Goal: Task Accomplishment & Management: Use online tool/utility

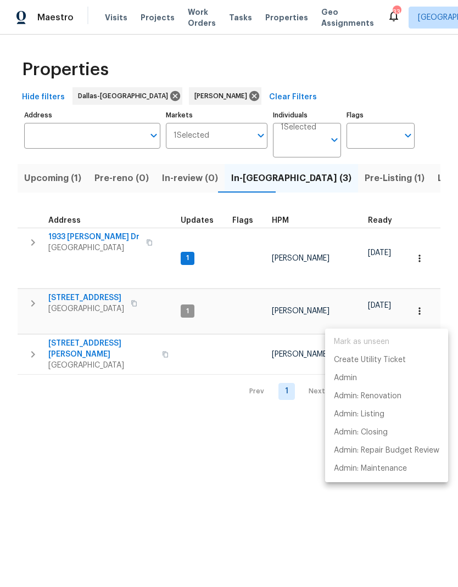
scroll to position [0, 19]
click at [30, 313] on div at bounding box center [229, 293] width 458 height 587
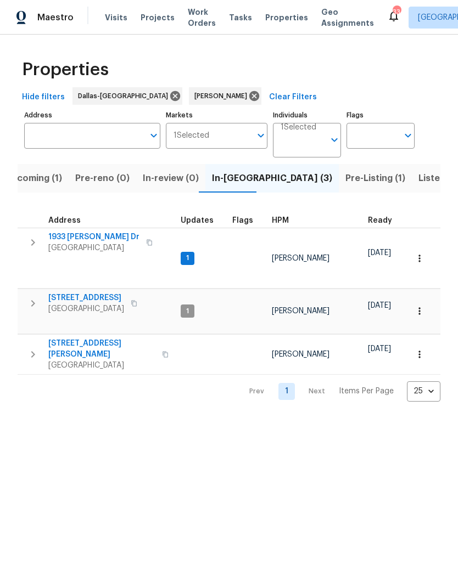
click at [34, 348] on icon "button" at bounding box center [32, 354] width 13 height 13
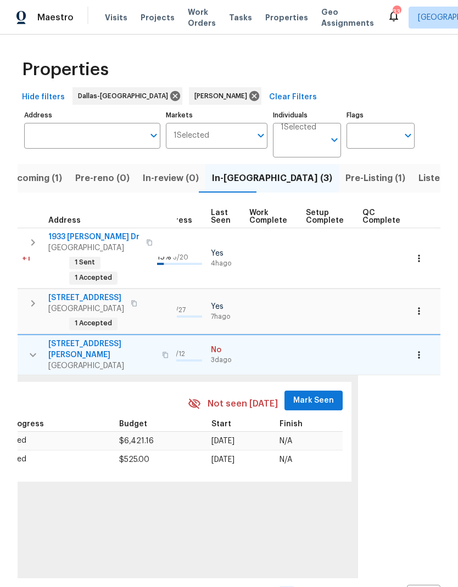
scroll to position [0, 513]
click at [312, 391] on button "Mark Seen" at bounding box center [314, 401] width 58 height 20
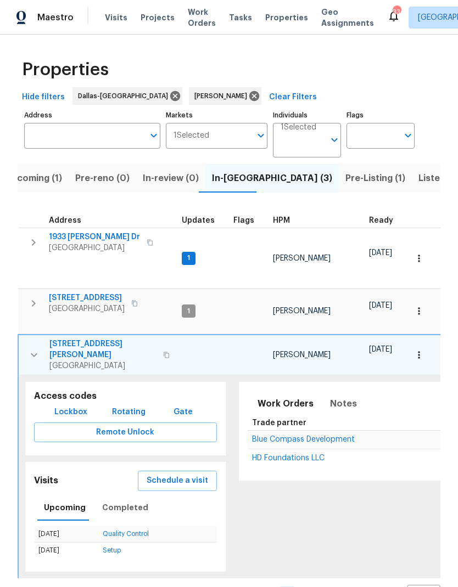
scroll to position [0, 0]
click at [29, 348] on icon "button" at bounding box center [33, 354] width 13 height 13
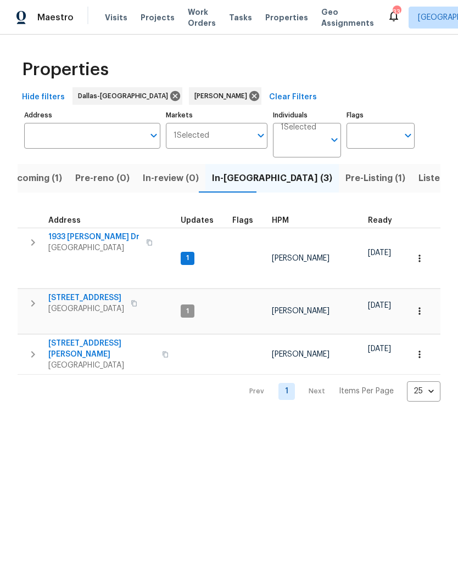
click at [83, 240] on span "1933 [PERSON_NAME] Dr" at bounding box center [93, 237] width 91 height 11
click at [418, 182] on span "Listed (16)" at bounding box center [441, 178] width 46 height 15
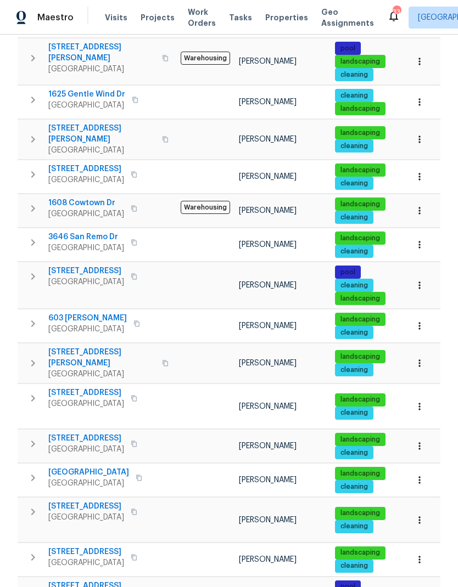
scroll to position [238, 0]
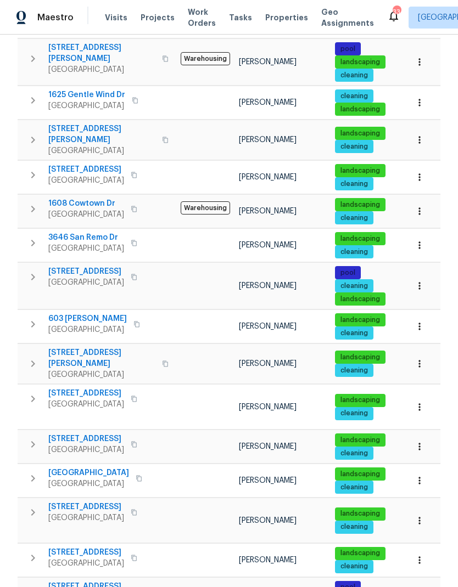
click at [72, 347] on span "[STREET_ADDRESS][PERSON_NAME]" at bounding box center [101, 358] width 107 height 22
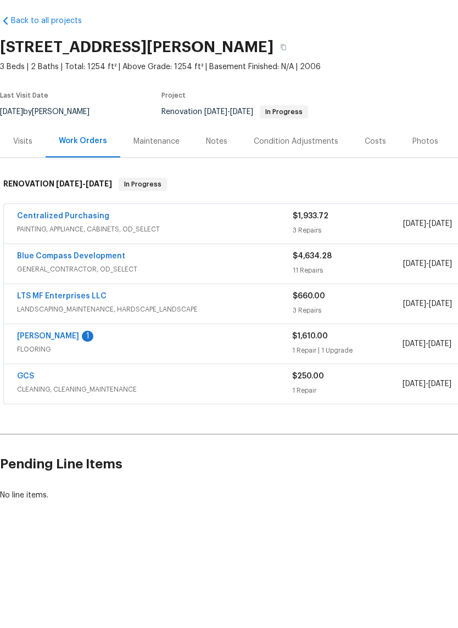
click at [86, 334] on link "LTS MF Enterprises LLC" at bounding box center [61, 338] width 89 height 8
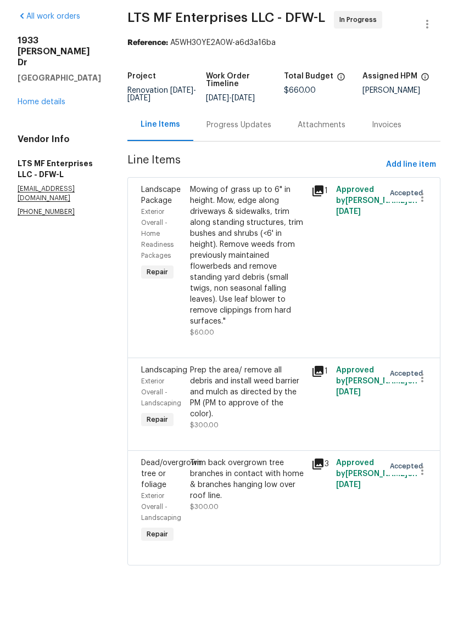
click at [202, 150] on div "Progress Updates" at bounding box center [238, 166] width 91 height 32
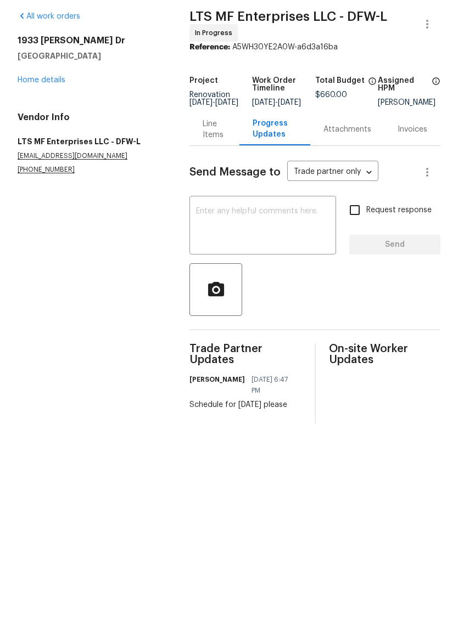
click at [52, 117] on link "Home details" at bounding box center [42, 121] width 48 height 8
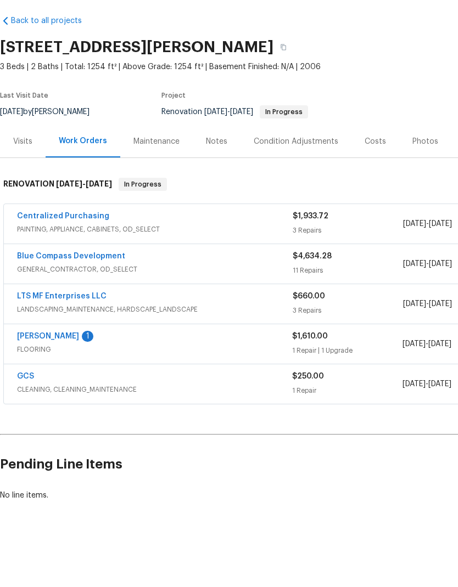
scroll to position [29, 0]
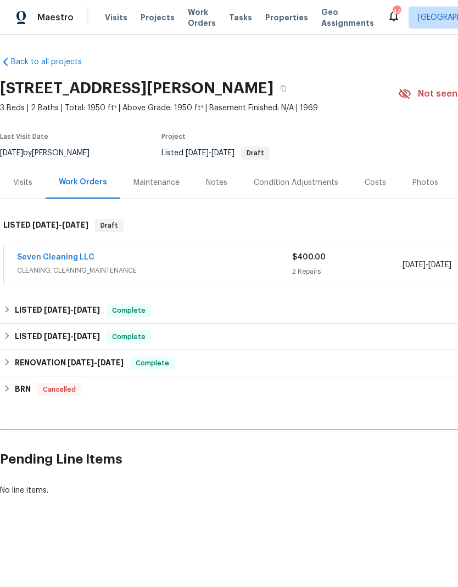
click at [61, 258] on link "Seven Cleaning LLC" at bounding box center [55, 258] width 77 height 8
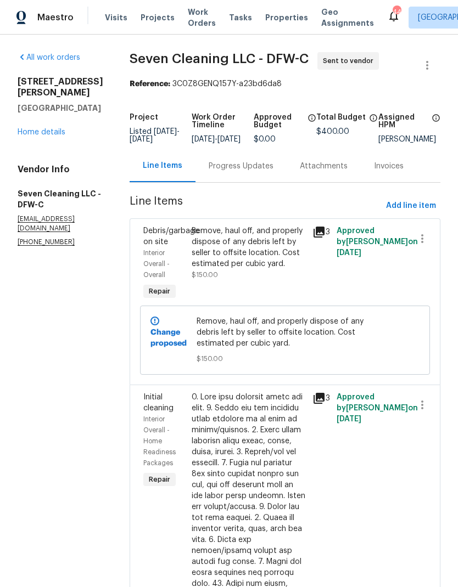
click at [249, 172] on div "Progress Updates" at bounding box center [241, 166] width 65 height 11
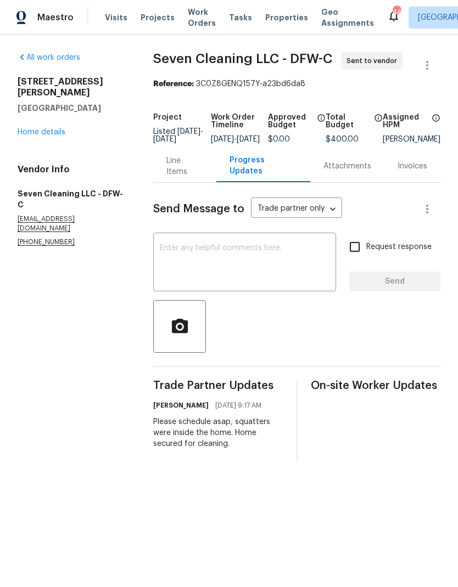
click at [45, 128] on link "Home details" at bounding box center [42, 132] width 48 height 8
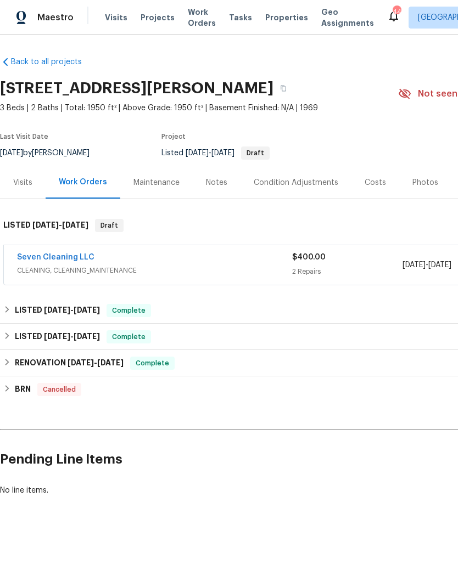
scroll to position [0, -1]
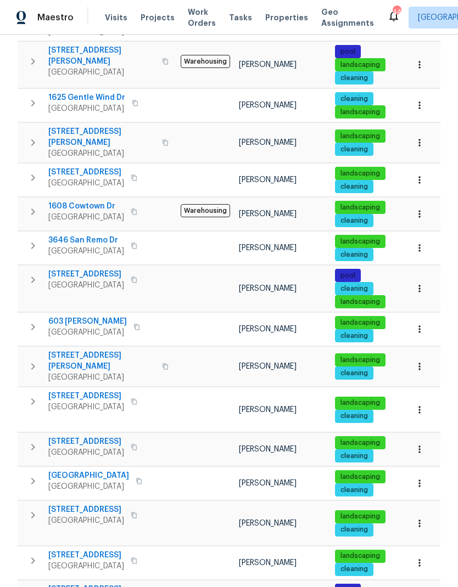
click at [68, 391] on span "[STREET_ADDRESS]" at bounding box center [86, 396] width 76 height 11
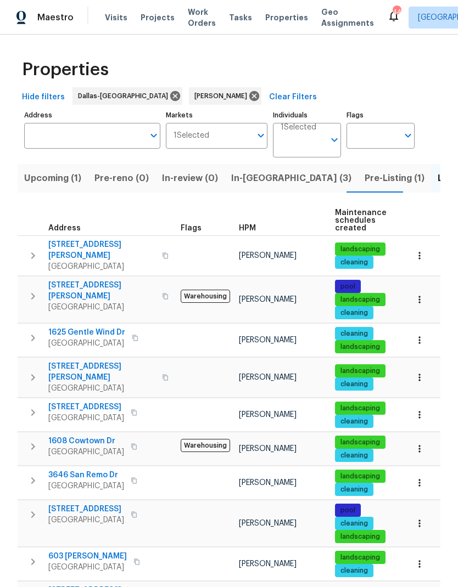
click at [76, 245] on span "[STREET_ADDRESS][PERSON_NAME]" at bounding box center [101, 250] width 107 height 22
click at [260, 181] on span "In-[GEOGRAPHIC_DATA] (3)" at bounding box center [291, 178] width 120 height 15
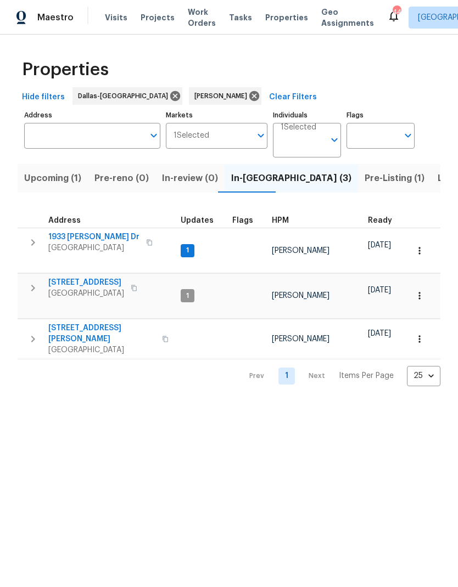
scroll to position [0, -1]
click at [50, 174] on span "Upcoming (1)" at bounding box center [52, 178] width 57 height 15
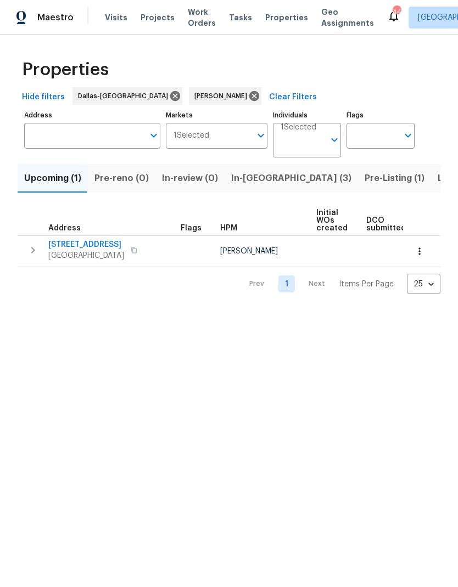
click at [66, 245] on span "[STREET_ADDRESS]" at bounding box center [86, 244] width 76 height 11
click at [364, 174] on span "Pre-Listing (1)" at bounding box center [394, 178] width 60 height 15
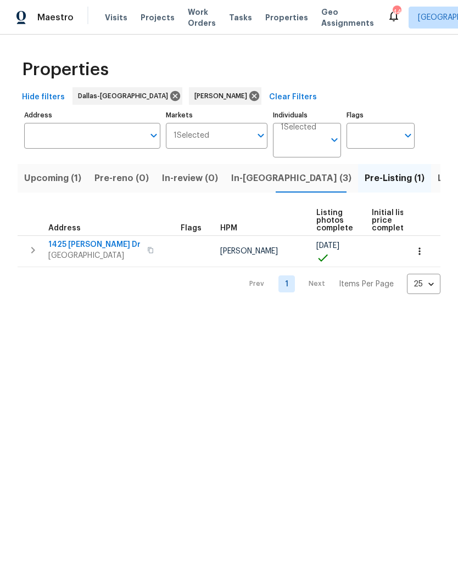
click at [71, 243] on span "1425 Brenda Dr" at bounding box center [94, 244] width 92 height 11
click at [30, 249] on icon "button" at bounding box center [32, 250] width 13 height 13
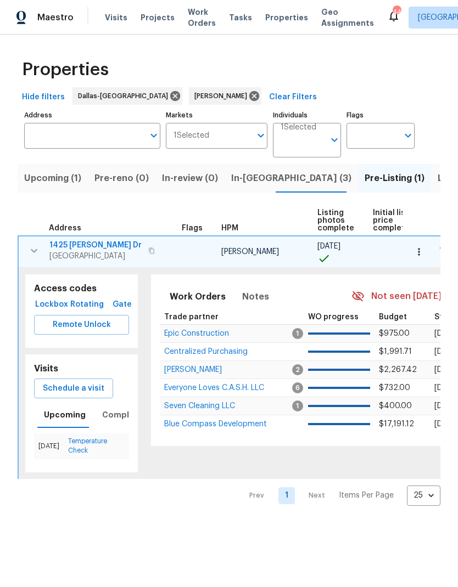
click at [80, 396] on button "Schedule a visit" at bounding box center [73, 389] width 79 height 20
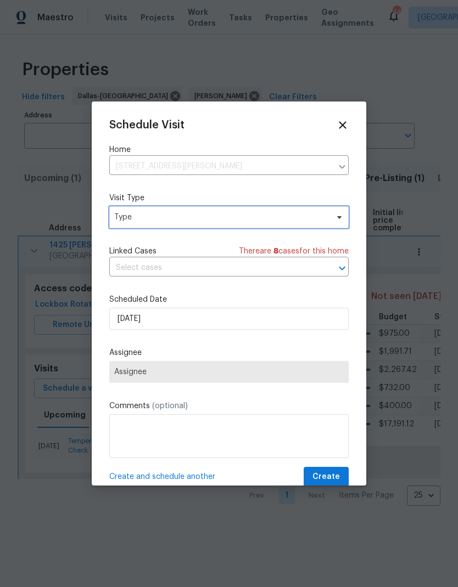
click at [139, 211] on span "Type" at bounding box center [228, 217] width 239 height 22
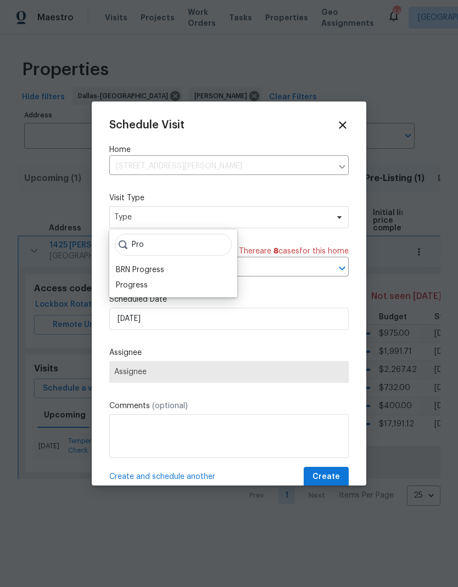
type input "Pro"
click at [136, 287] on div "Progress" at bounding box center [132, 285] width 32 height 11
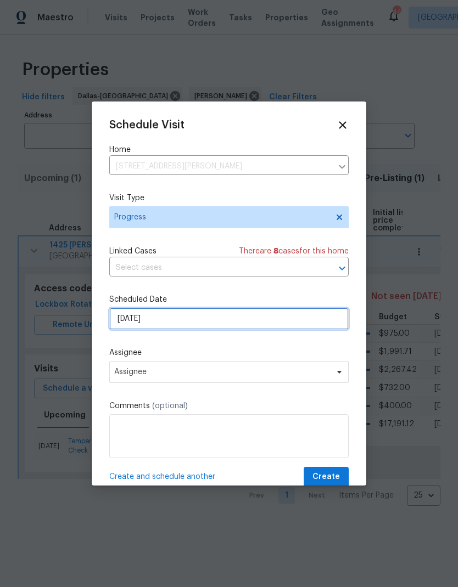
click at [132, 324] on input "8/11/2025" at bounding box center [228, 319] width 239 height 22
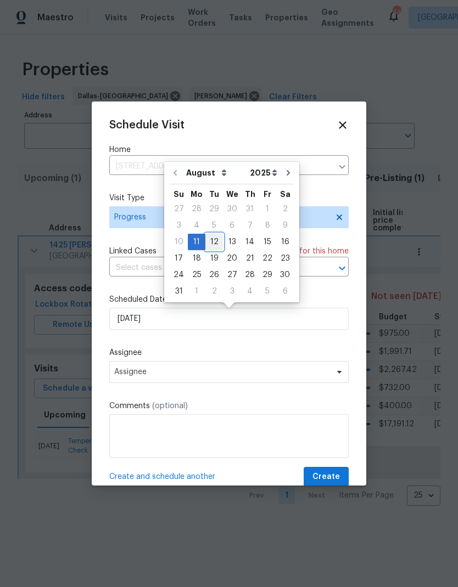
click at [215, 238] on div "12" at bounding box center [214, 241] width 18 height 15
type input "8/12/2025"
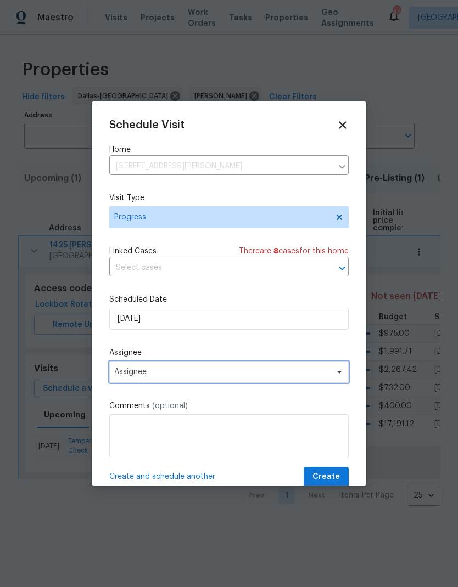
click at [270, 376] on span "Assignee" at bounding box center [221, 372] width 215 height 9
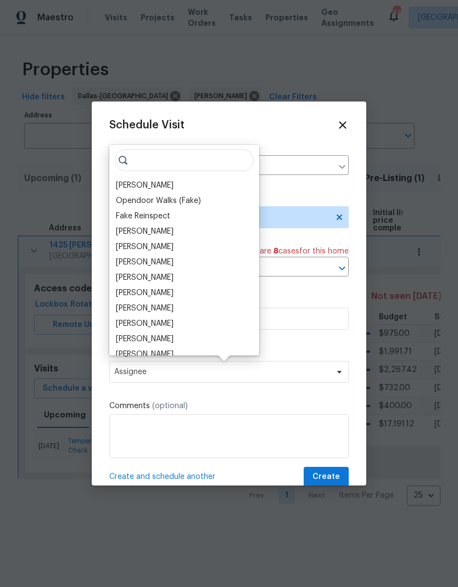
click at [134, 189] on div "[PERSON_NAME]" at bounding box center [145, 185] width 58 height 11
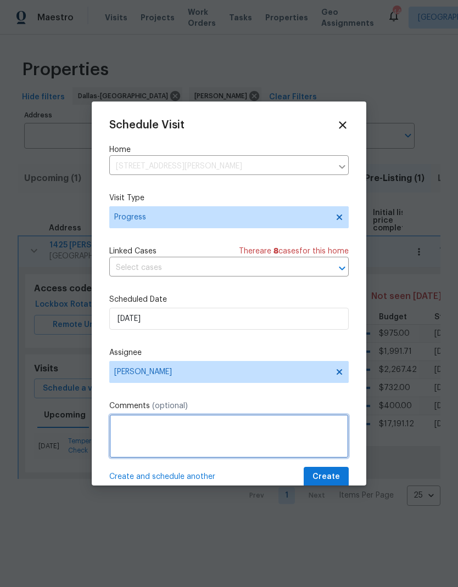
click at [341, 458] on textarea at bounding box center [228, 436] width 239 height 44
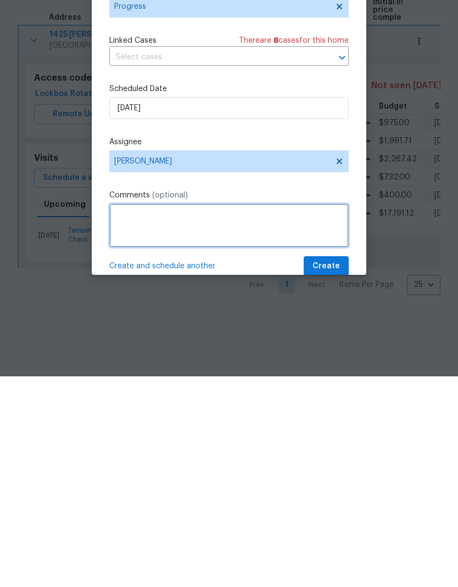
click at [325, 414] on textarea at bounding box center [228, 436] width 239 height 44
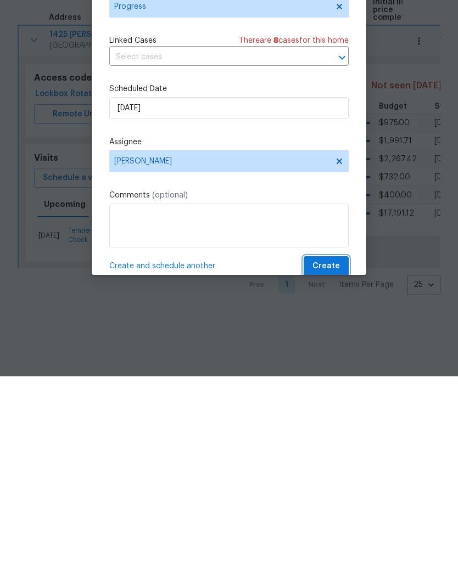
click at [322, 470] on span "Create" at bounding box center [325, 477] width 27 height 14
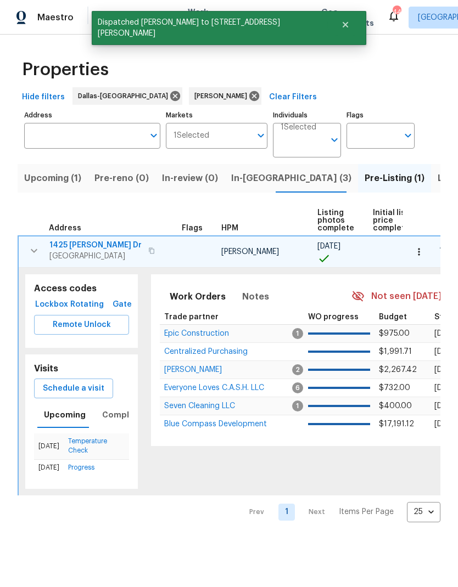
click at [29, 249] on icon "button" at bounding box center [33, 250] width 13 height 13
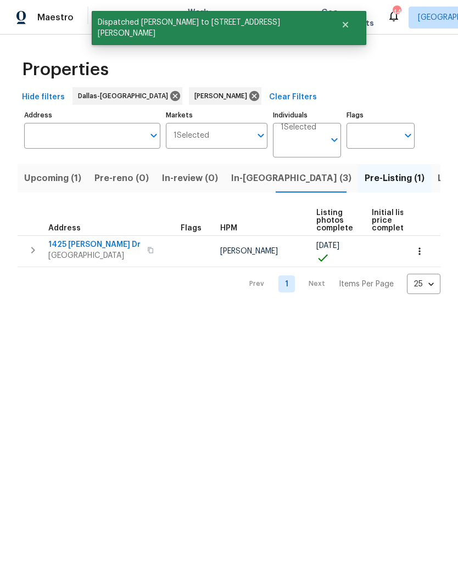
click at [261, 181] on span "In-reno (3)" at bounding box center [291, 178] width 120 height 15
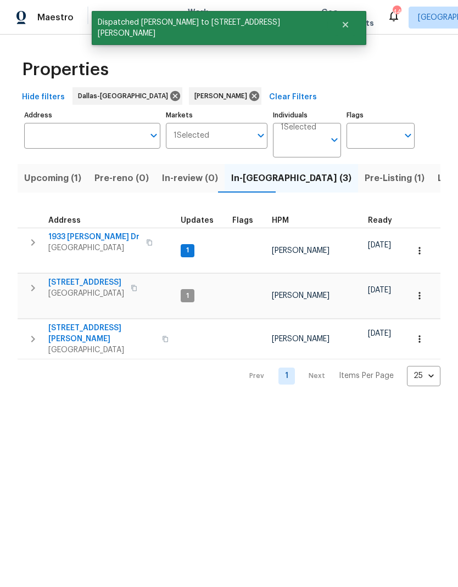
click at [33, 333] on icon "button" at bounding box center [32, 339] width 13 height 13
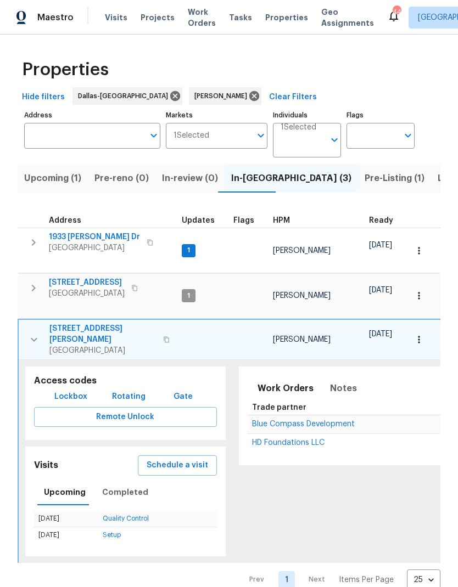
click at [420, 334] on icon "button" at bounding box center [418, 339] width 11 height 11
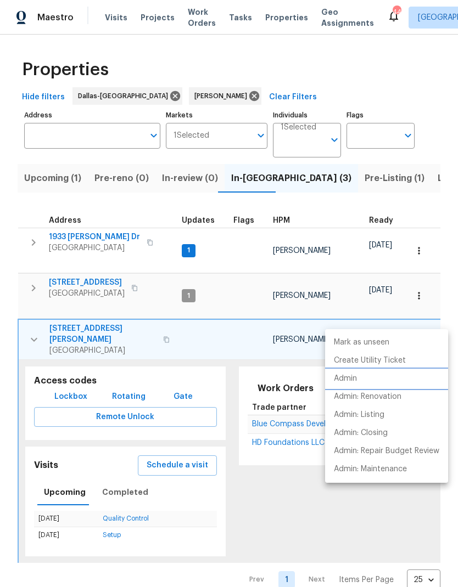
click at [357, 384] on li "Admin" at bounding box center [386, 379] width 123 height 18
click at [168, 437] on div at bounding box center [229, 293] width 458 height 587
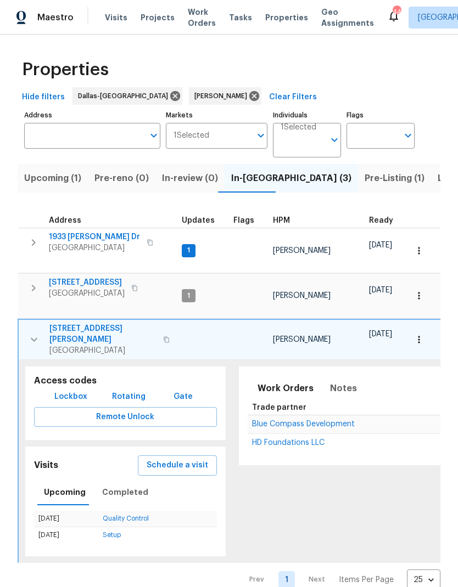
click at [162, 459] on span "Schedule a visit" at bounding box center [177, 466] width 61 height 14
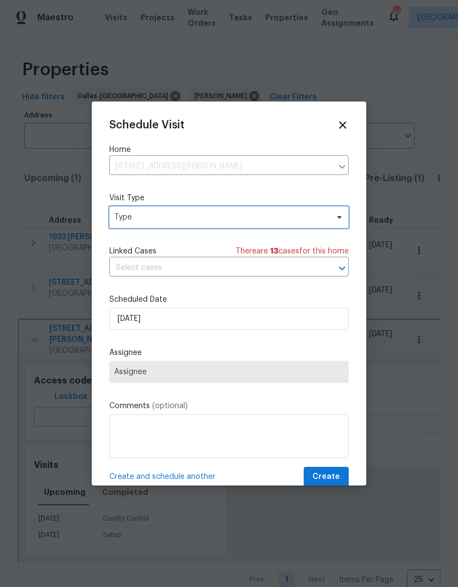
click at [136, 222] on span "Type" at bounding box center [220, 217] width 213 height 11
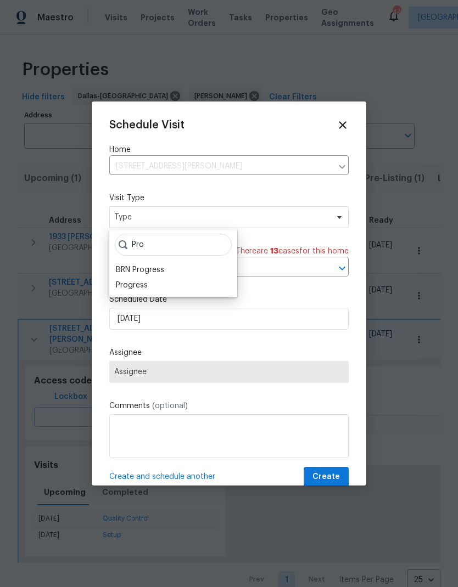
type input "Pro"
click at [138, 289] on div "Progress" at bounding box center [132, 285] width 32 height 11
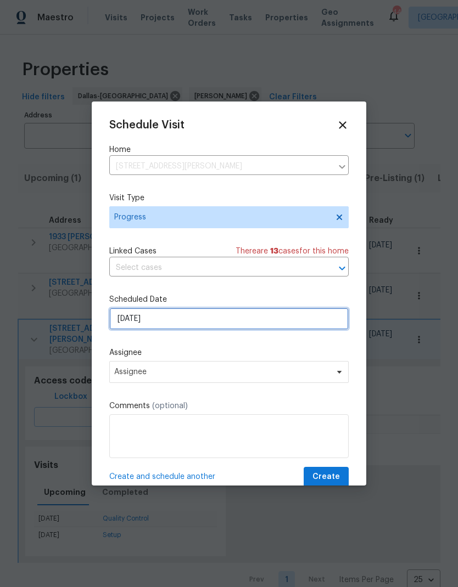
click at [137, 320] on input "8/11/2025" at bounding box center [228, 319] width 239 height 22
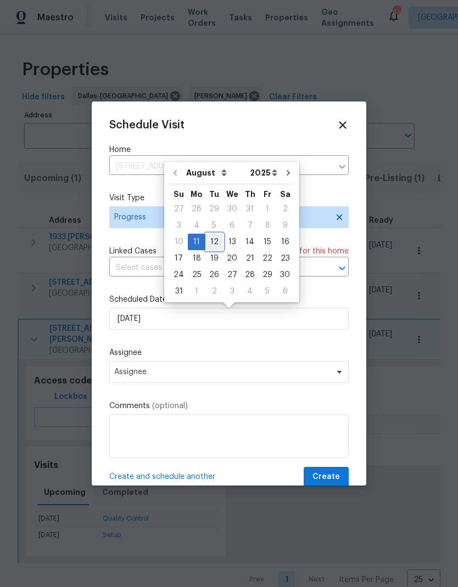
click at [213, 236] on div "12" at bounding box center [214, 241] width 18 height 15
type input "8/12/2025"
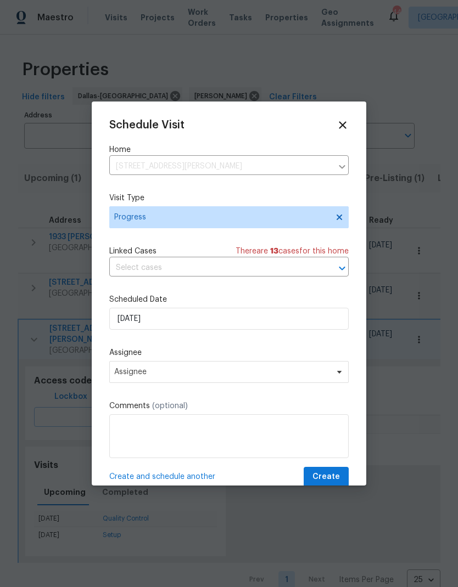
click at [136, 358] on label "Assignee" at bounding box center [228, 352] width 239 height 11
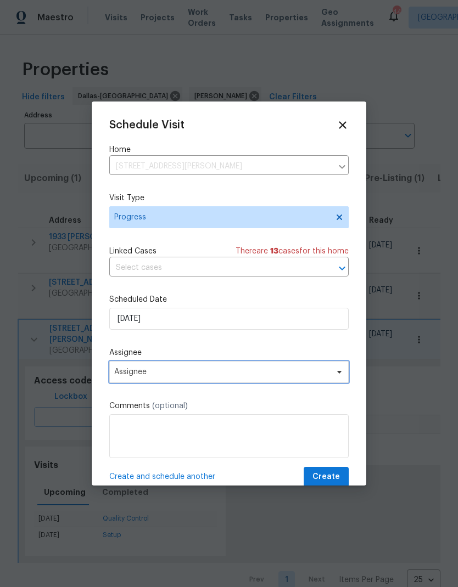
click at [148, 367] on span "Assignee" at bounding box center [228, 372] width 239 height 22
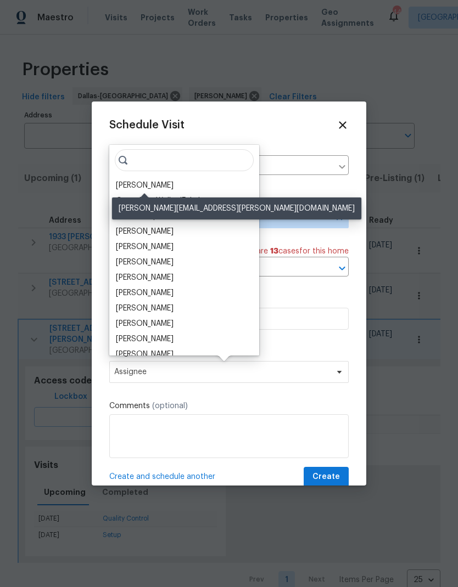
click at [138, 190] on div "[PERSON_NAME]" at bounding box center [145, 185] width 58 height 11
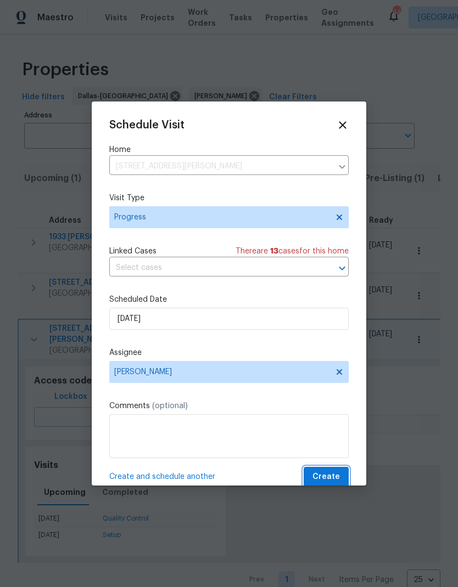
click at [335, 479] on span "Create" at bounding box center [325, 477] width 27 height 14
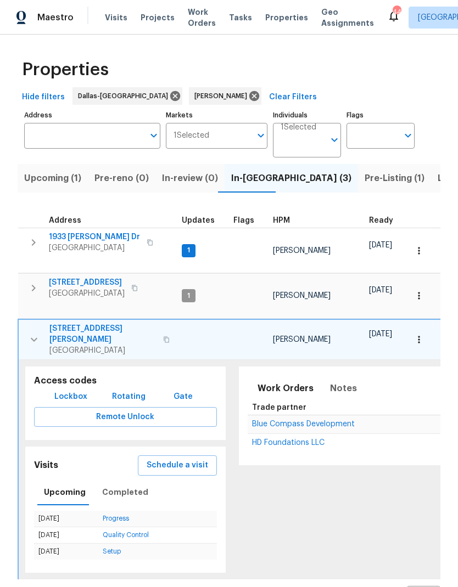
click at [421, 334] on icon "button" at bounding box center [418, 339] width 11 height 11
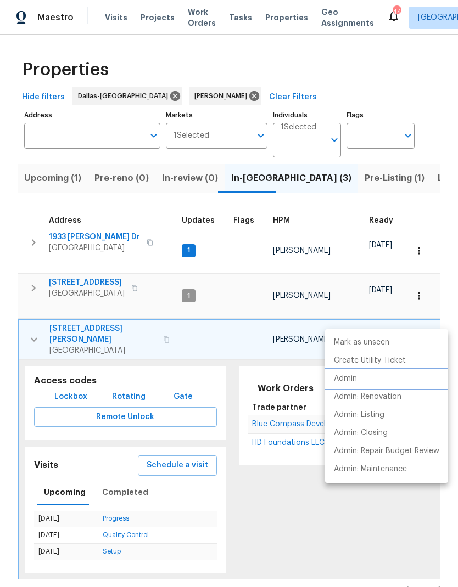
click at [368, 375] on li "Admin" at bounding box center [386, 379] width 123 height 18
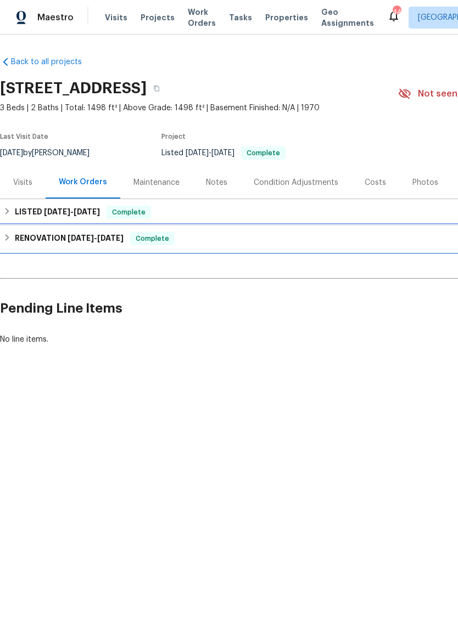
click at [13, 239] on div "RENOVATION [DATE] - [DATE] Complete" at bounding box center [309, 238] width 613 height 13
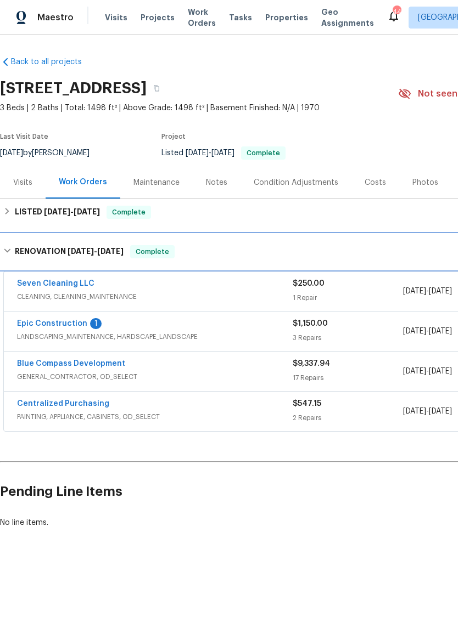
click at [13, 252] on div "RENOVATION [DATE] - [DATE] Complete" at bounding box center [309, 251] width 613 height 13
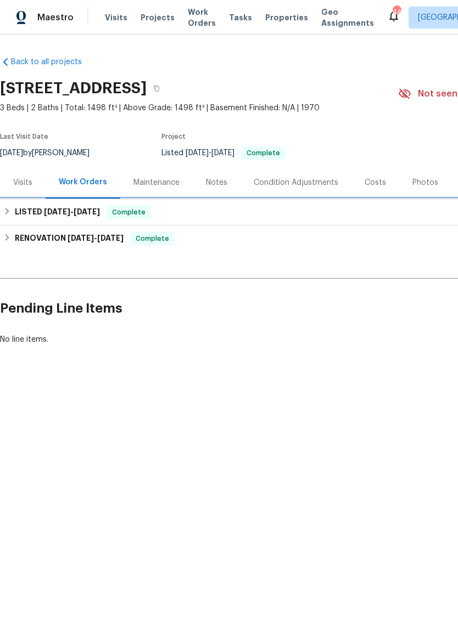
click at [15, 209] on h6 "LISTED [DATE] - [DATE]" at bounding box center [57, 212] width 85 height 13
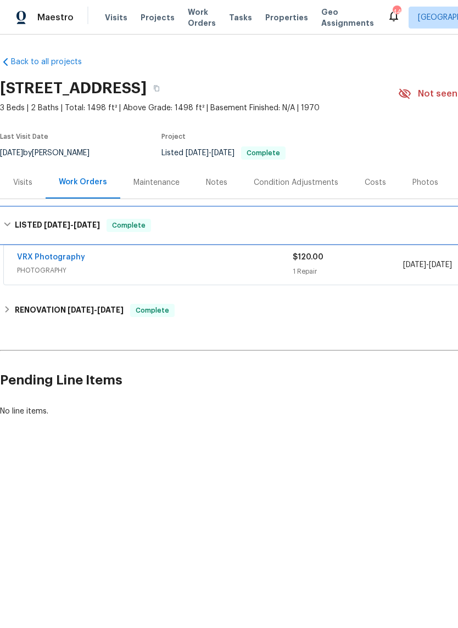
click at [18, 224] on h6 "LISTED [DATE] - [DATE]" at bounding box center [57, 225] width 85 height 13
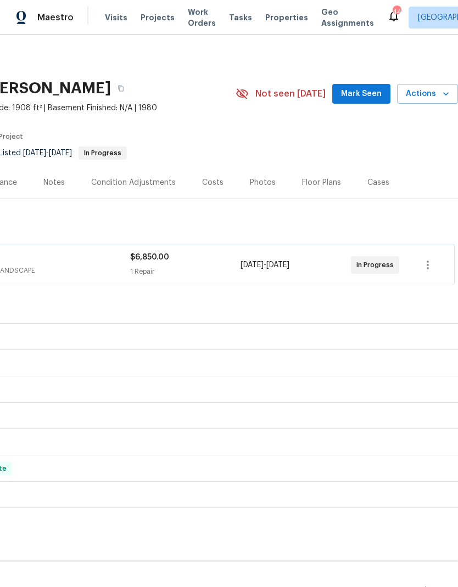
scroll to position [0, 162]
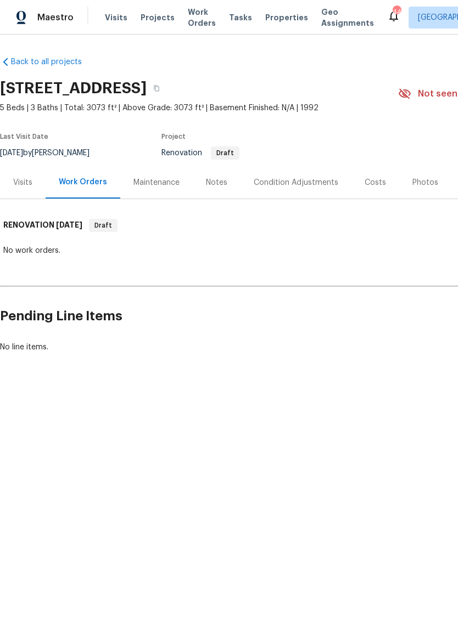
click at [16, 179] on div "Visits" at bounding box center [22, 182] width 19 height 11
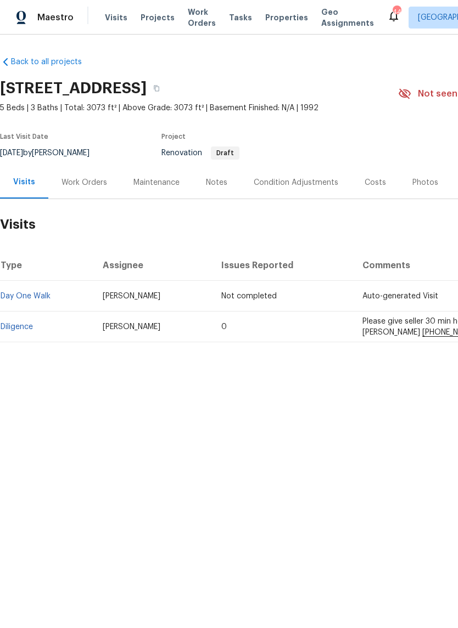
click at [322, 178] on div "Condition Adjustments" at bounding box center [296, 182] width 85 height 11
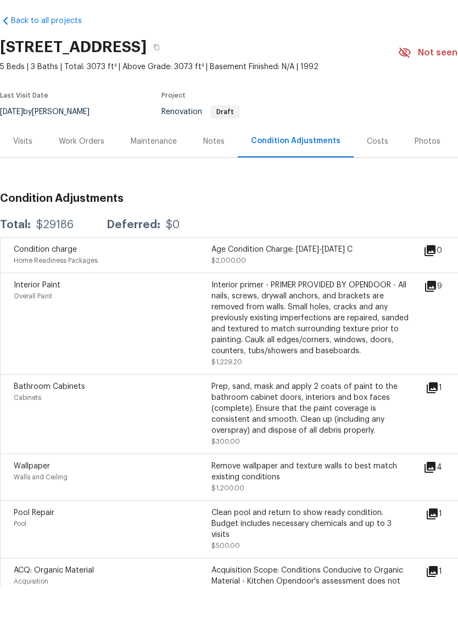
click at [18, 177] on div "Visits" at bounding box center [22, 182] width 19 height 11
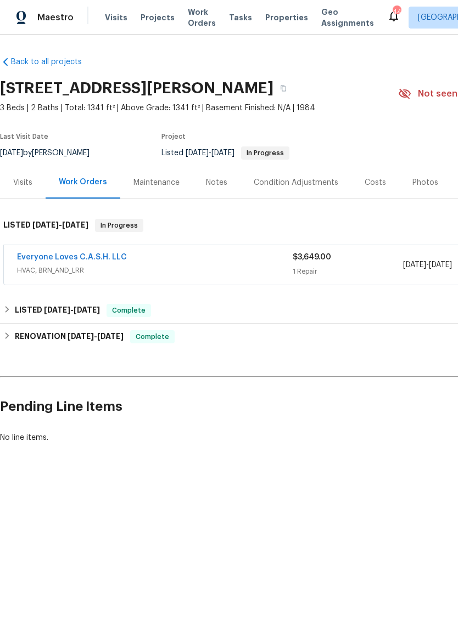
click at [53, 254] on link "Everyone Loves C.A.S.H. LLC" at bounding box center [72, 258] width 110 height 8
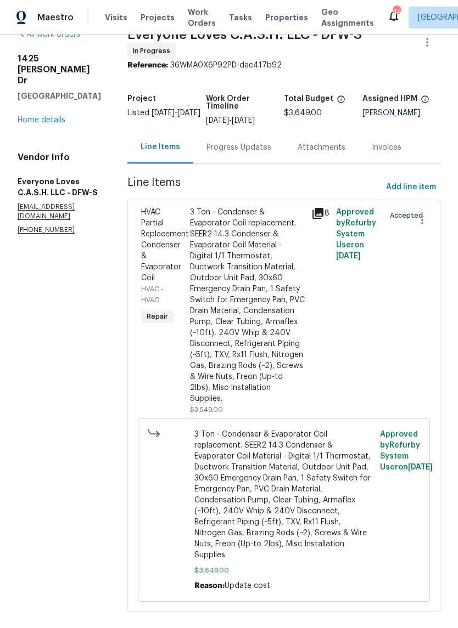
scroll to position [22, 0]
click at [37, 117] on link "Home details" at bounding box center [42, 121] width 48 height 8
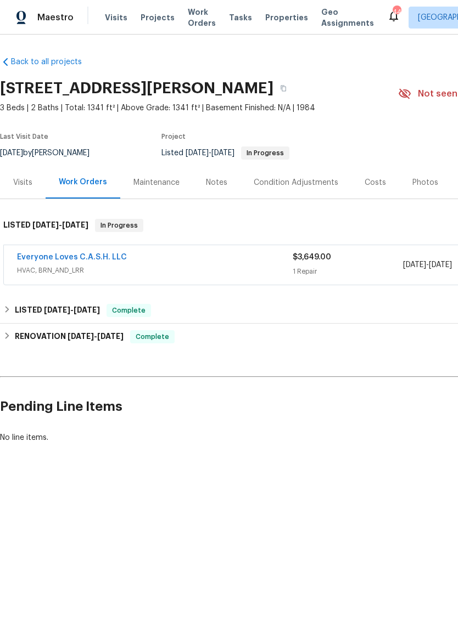
scroll to position [0, -1]
